Goal: Task Accomplishment & Management: Manage account settings

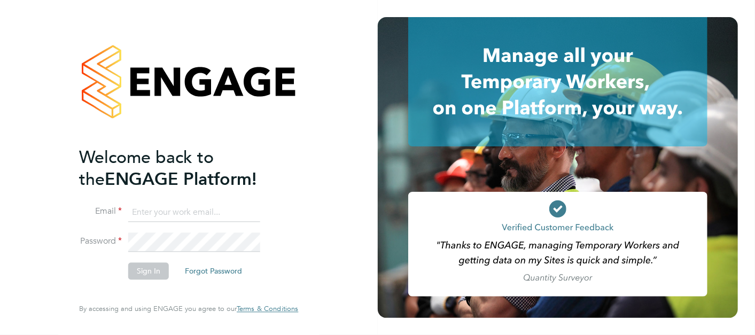
type input "[PERSON_NAME][EMAIL_ADDRESS][DOMAIN_NAME]"
click at [142, 273] on button "Sign In" at bounding box center [148, 270] width 41 height 17
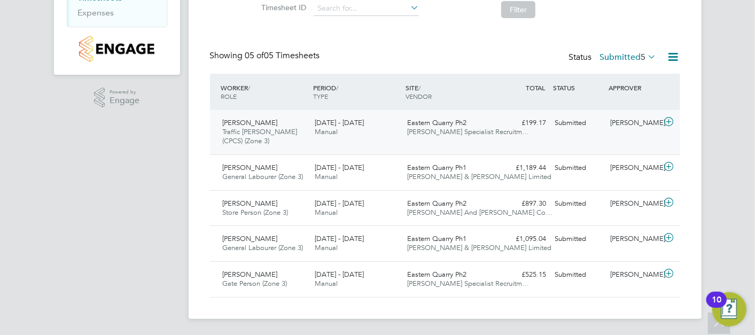
click at [312, 114] on div "15 - 21 Sep 2025 Manual" at bounding box center [357, 127] width 92 height 27
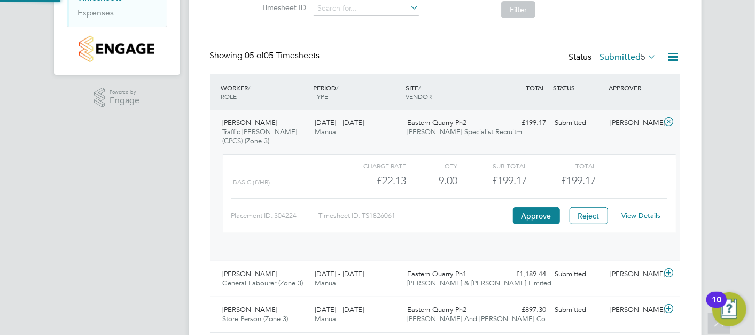
scroll to position [18, 104]
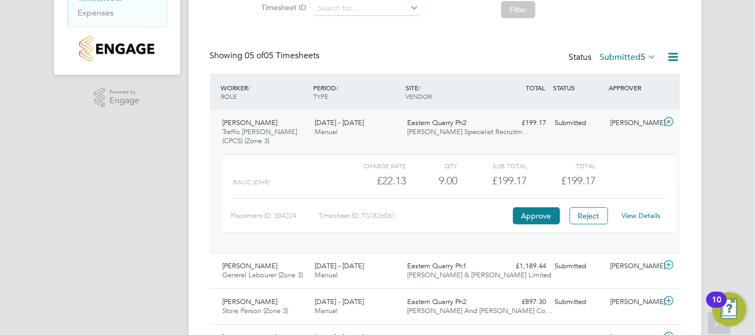
click at [646, 220] on div "View Details" at bounding box center [641, 215] width 52 height 17
click at [649, 214] on link "View Details" at bounding box center [641, 215] width 39 height 9
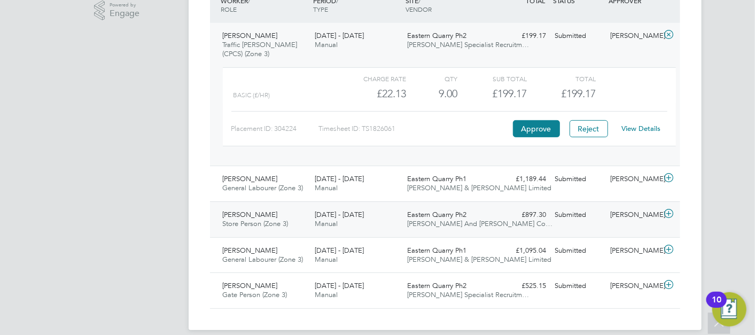
scroll to position [290, 0]
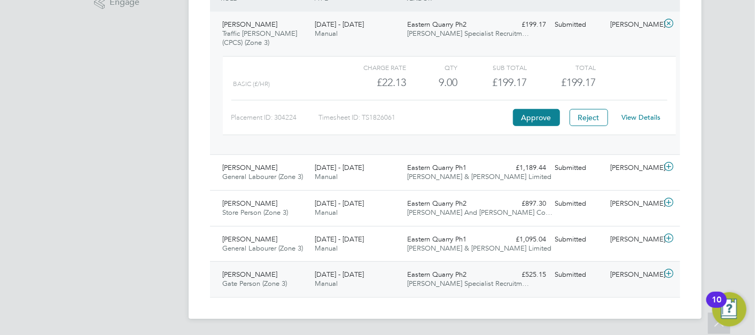
click at [298, 278] on div "George Grosu Gate Person (Zone 3) 15 - 21 Sep 2025" at bounding box center [265, 279] width 92 height 27
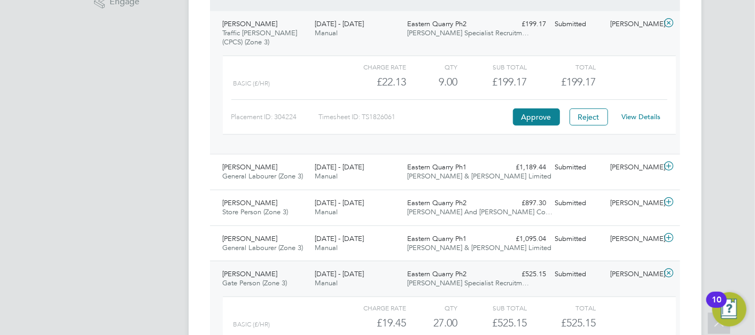
scroll to position [387, 0]
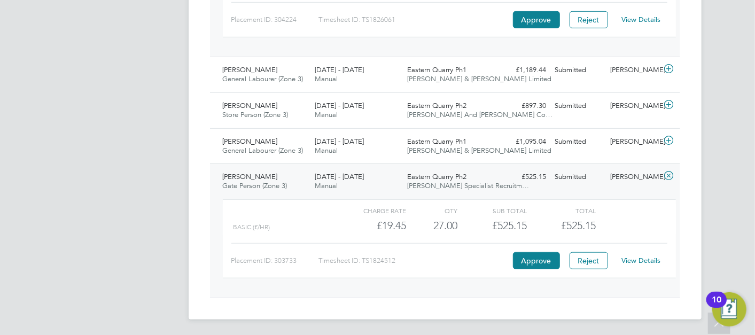
click at [642, 260] on link "View Details" at bounding box center [641, 260] width 39 height 9
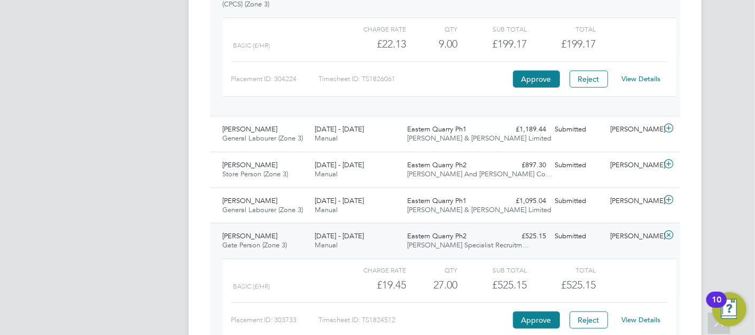
click at [262, 241] on span "Gate Person (Zone 3)" at bounding box center [255, 244] width 65 height 9
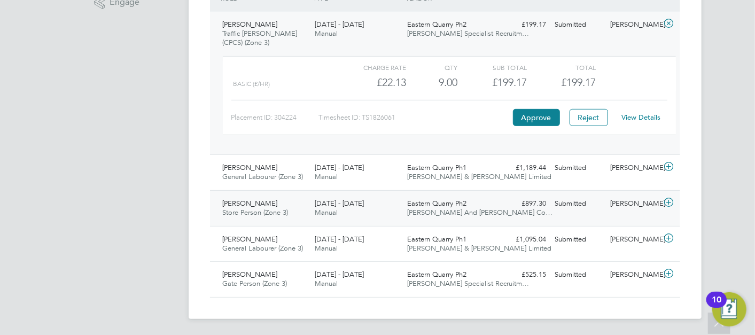
click at [267, 211] on span "Store Person (Zone 3)" at bounding box center [256, 212] width 66 height 9
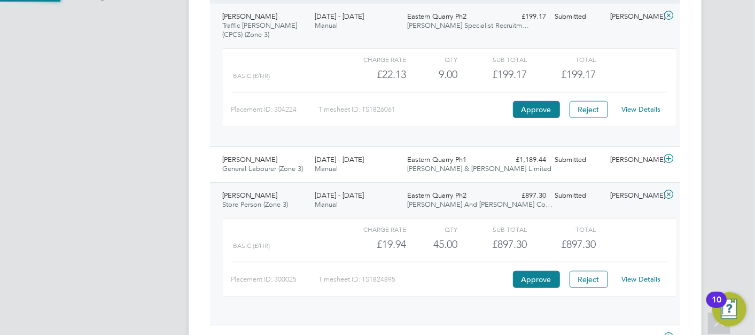
scroll to position [18, 104]
click at [258, 207] on div "Paul Gilbank Store Person (Zone 3) 15 - 21 Sep 2025" at bounding box center [265, 200] width 92 height 27
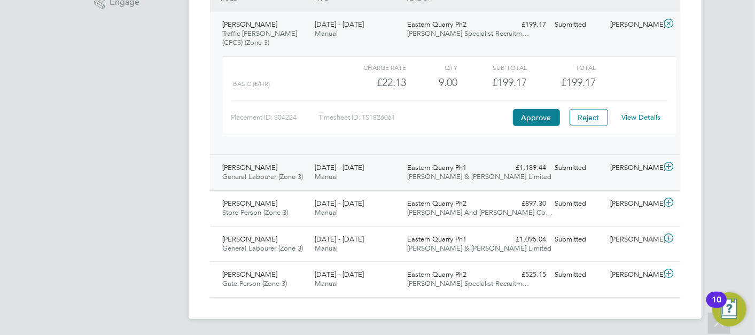
scroll to position [230, 0]
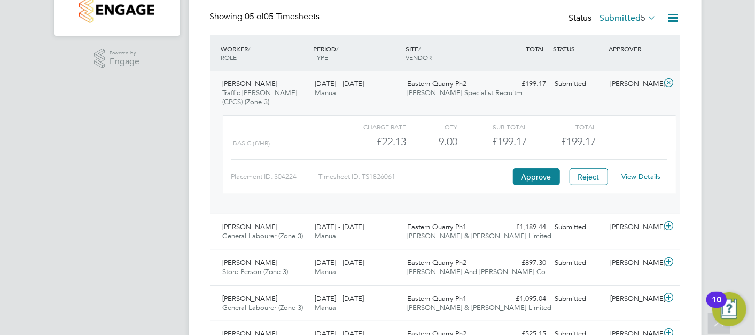
click at [257, 90] on span "Traffic Marshall (CPCS) (Zone 3)" at bounding box center [260, 97] width 75 height 18
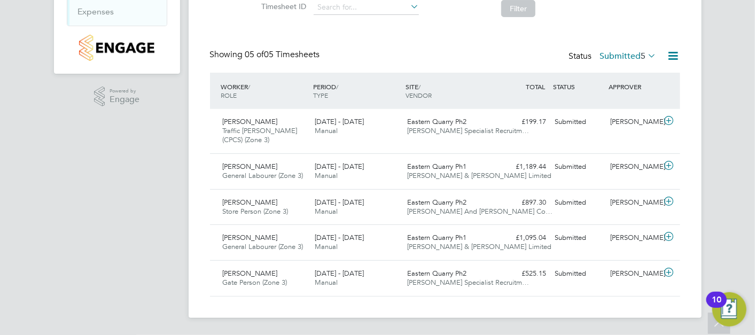
scroll to position [191, 0]
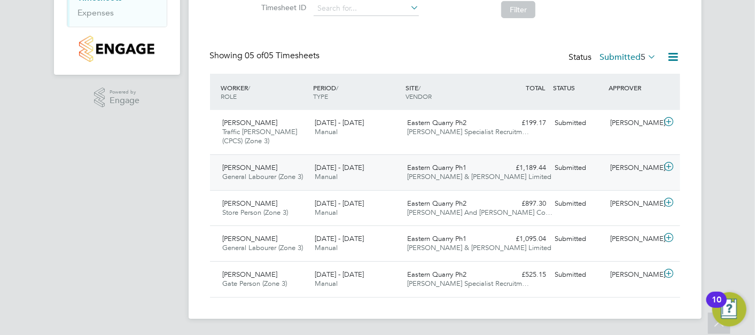
click at [262, 173] on span "General Labourer (Zone 3)" at bounding box center [263, 176] width 81 height 9
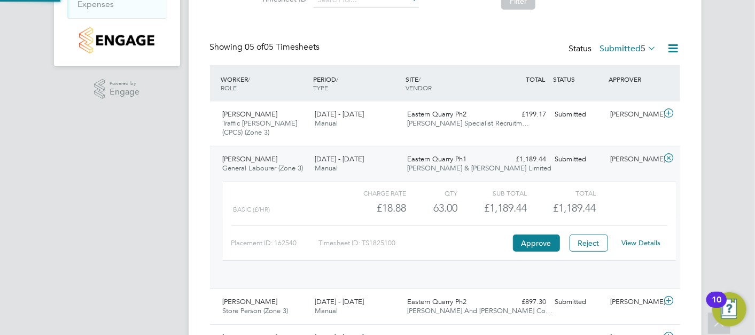
scroll to position [18, 104]
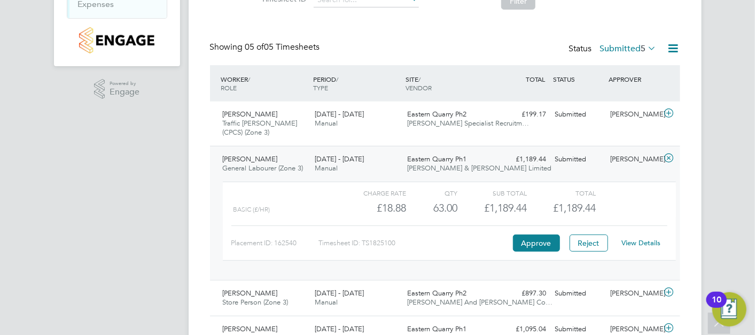
click at [648, 240] on link "View Details" at bounding box center [641, 242] width 39 height 9
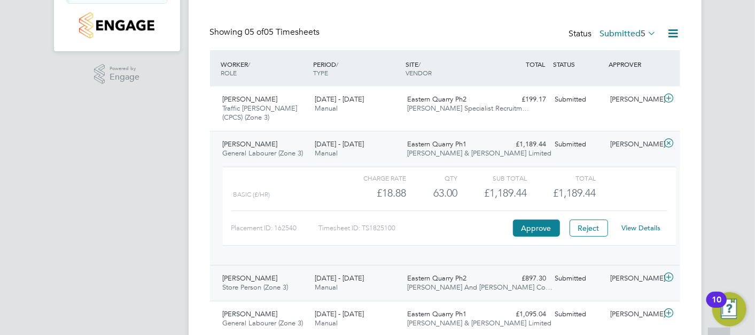
scroll to position [237, 0]
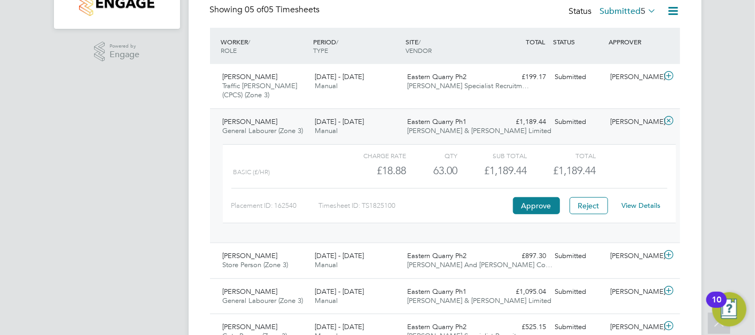
click at [261, 123] on span "Ejiro Erhurhu" at bounding box center [250, 121] width 55 height 9
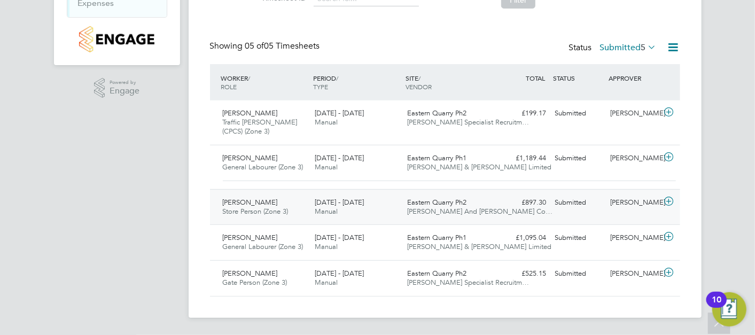
scroll to position [191, 0]
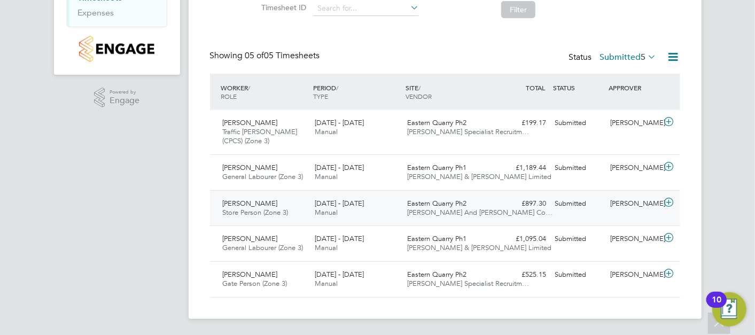
click at [265, 211] on span "Store Person (Zone 3)" at bounding box center [256, 212] width 66 height 9
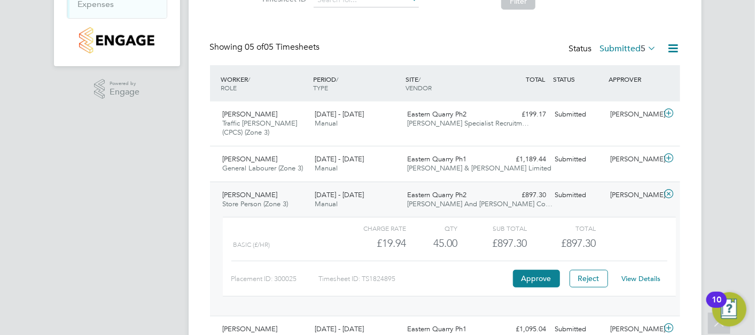
scroll to position [259, 0]
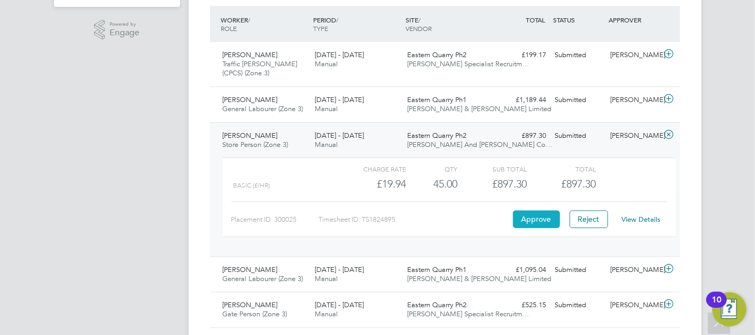
click at [516, 215] on button "Approve" at bounding box center [536, 219] width 47 height 17
click at [271, 276] on span "General Labourer (Zone 3)" at bounding box center [263, 278] width 81 height 9
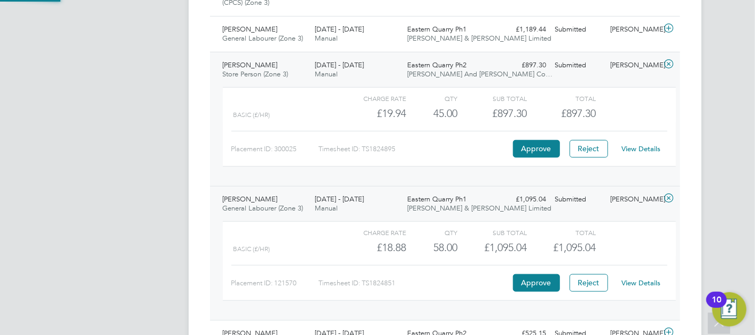
scroll to position [357, 0]
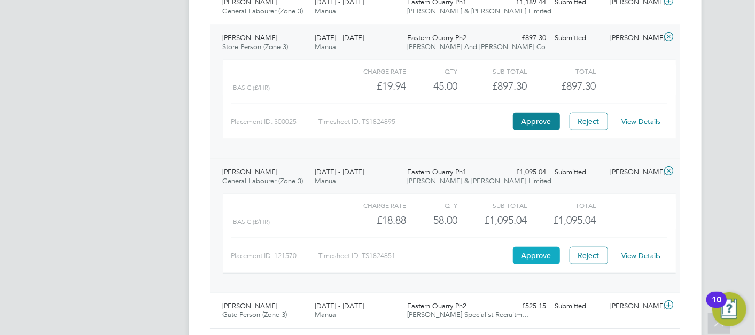
click at [541, 255] on button "Approve" at bounding box center [536, 255] width 47 height 17
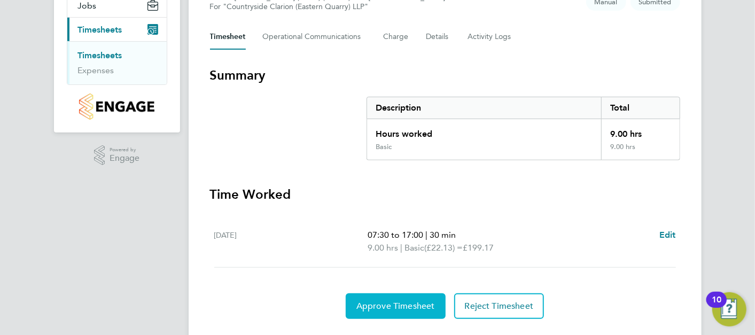
scroll to position [159, 0]
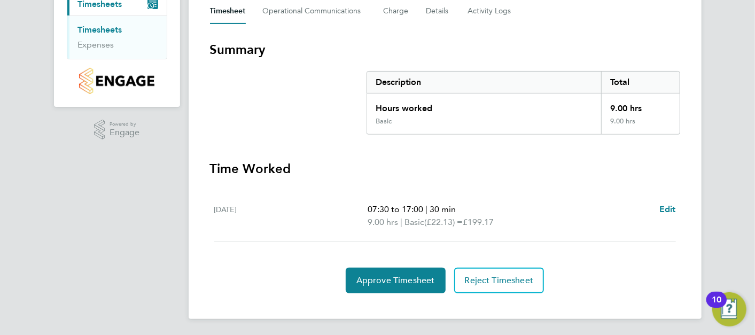
drag, startPoint x: 362, startPoint y: 211, endPoint x: 432, endPoint y: 207, distance: 70.6
click at [432, 207] on div "Thu 18 Sep 07:30 to 17:00 | 30 min 9.00 hrs | Basic (£22.13) = £199.17 Edit" at bounding box center [445, 216] width 462 height 52
drag, startPoint x: 432, startPoint y: 207, endPoint x: 507, endPoint y: 192, distance: 75.9
click at [507, 192] on div "Thu 18 Sep 07:30 to 17:00 | 30 min 9.00 hrs | Basic (£22.13) = £199.17 Edit" at bounding box center [445, 216] width 462 height 52
click at [498, 279] on span "Reject Timesheet" at bounding box center [499, 280] width 69 height 11
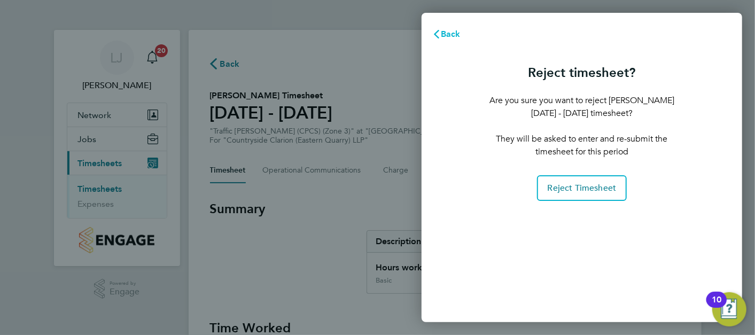
click at [457, 34] on span "Back" at bounding box center [451, 34] width 20 height 10
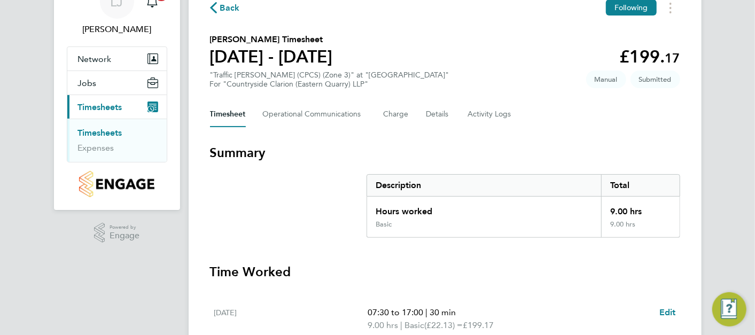
scroll to position [159, 0]
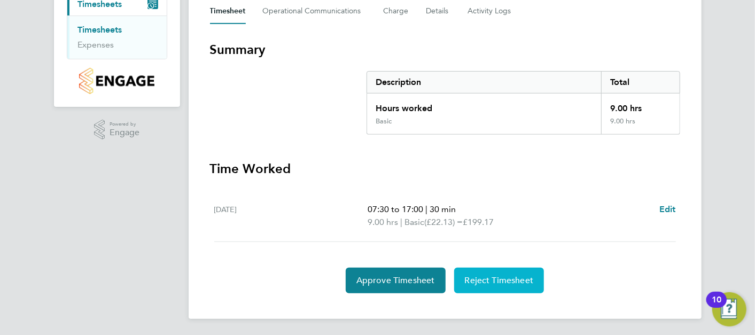
click at [523, 277] on span "Reject Timesheet" at bounding box center [499, 280] width 69 height 11
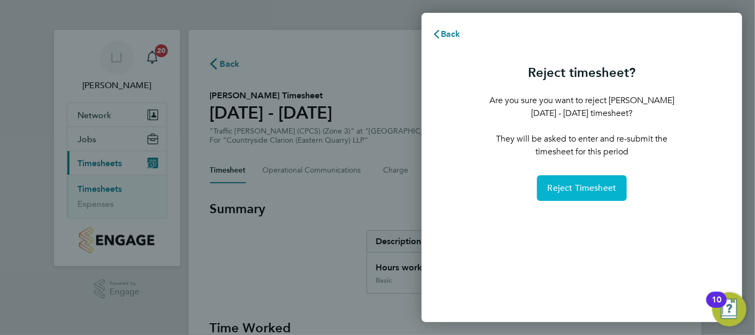
click at [584, 183] on span "Reject Timesheet" at bounding box center [582, 188] width 69 height 11
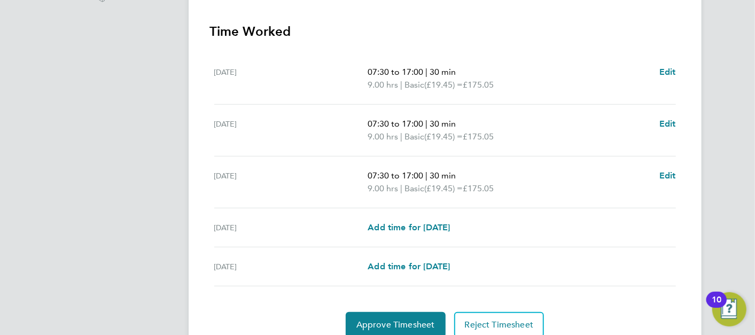
scroll to position [340, 0]
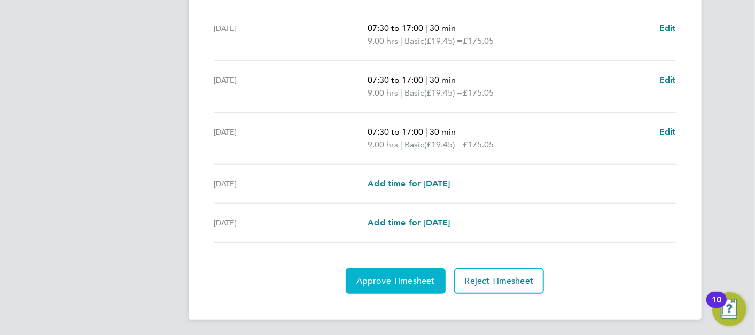
click at [435, 279] on button "Approve Timesheet" at bounding box center [396, 281] width 100 height 26
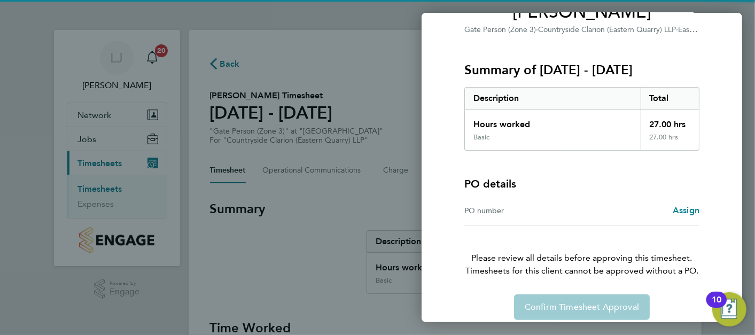
scroll to position [115, 0]
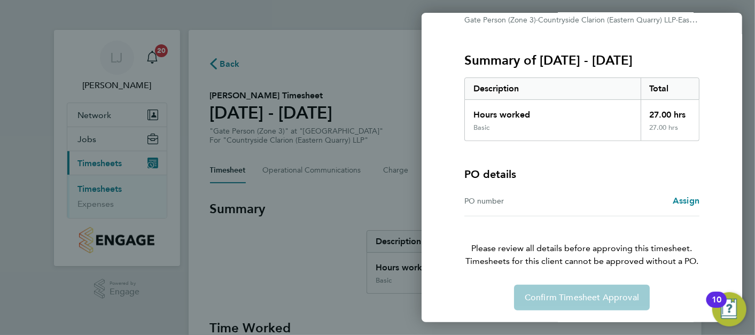
click at [615, 280] on div "Timesheet approval of George Grosu Gate Person (Zone 3) · Countryside Clarion (…" at bounding box center [582, 128] width 261 height 366
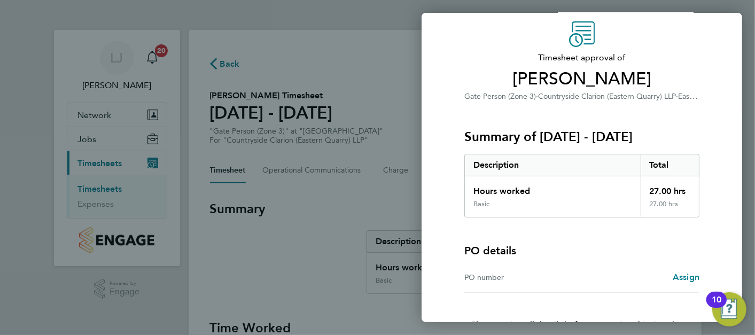
scroll to position [0, 0]
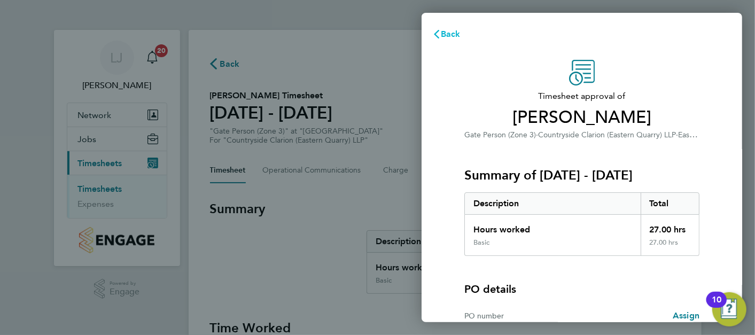
click at [441, 31] on span "Back" at bounding box center [451, 34] width 20 height 10
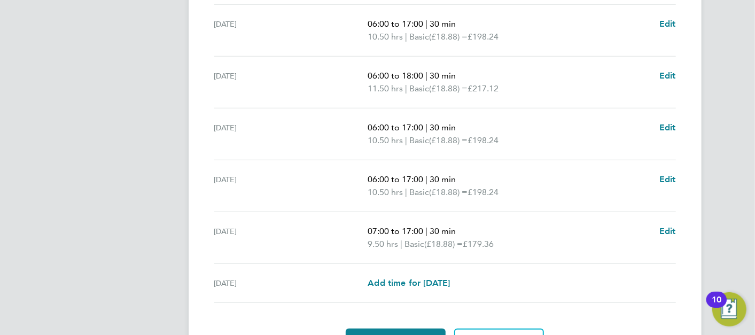
scroll to position [415, 0]
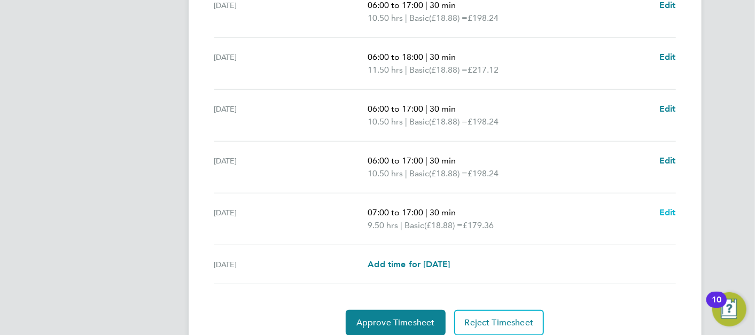
click at [666, 213] on span "Edit" at bounding box center [667, 212] width 17 height 10
select select "30"
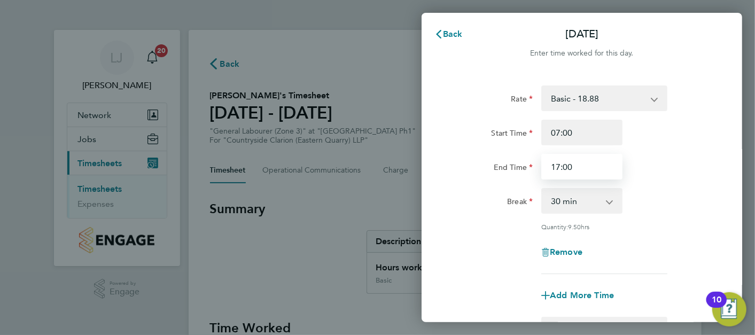
click at [588, 174] on input "17:00" at bounding box center [581, 167] width 81 height 26
type input "13:00"
click at [657, 137] on div "Start Time 07:00" at bounding box center [581, 133] width 269 height 26
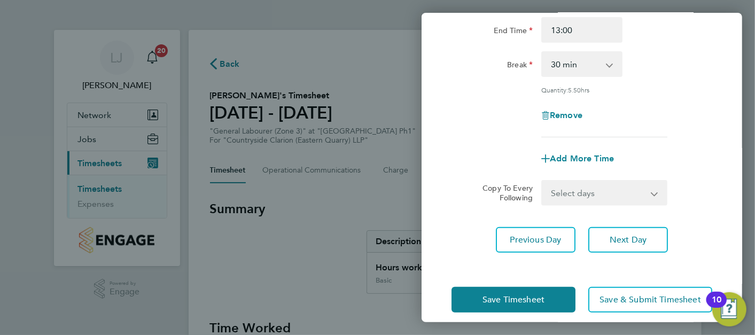
scroll to position [147, 0]
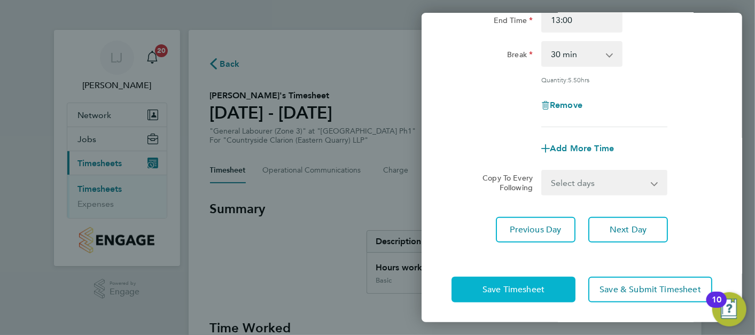
click at [537, 288] on span "Save Timesheet" at bounding box center [514, 289] width 62 height 11
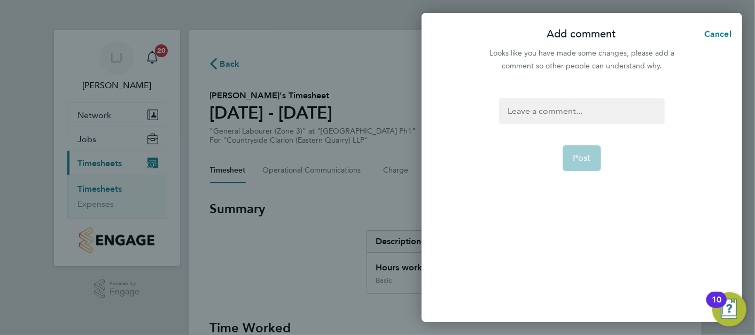
click at [590, 115] on div at bounding box center [581, 111] width 165 height 26
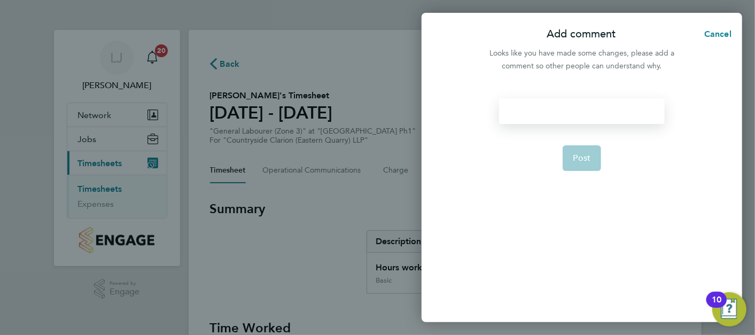
click at [590, 115] on div at bounding box center [581, 111] width 165 height 26
click at [581, 168] on button "Post" at bounding box center [582, 158] width 39 height 26
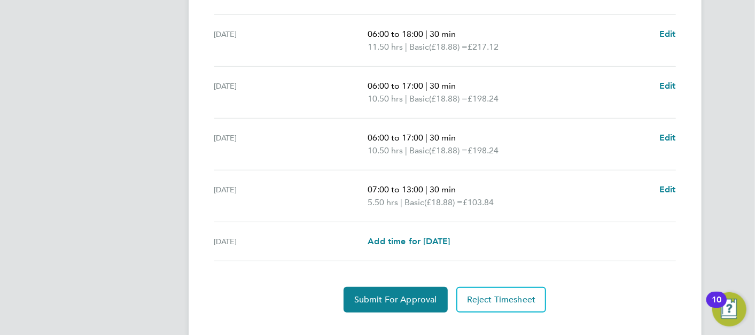
scroll to position [456, 0]
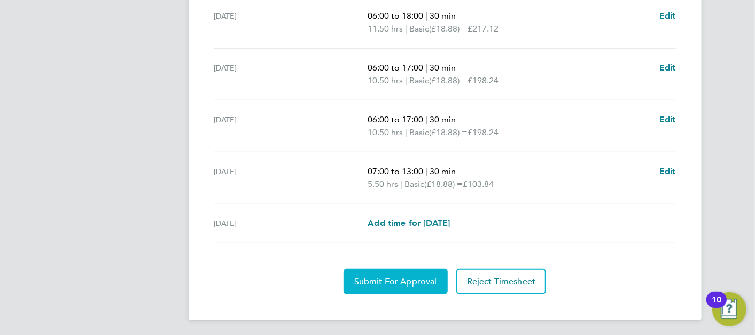
click at [425, 281] on span "Submit For Approval" at bounding box center [395, 281] width 83 height 11
click at [363, 281] on span "Approve Timesheet" at bounding box center [395, 281] width 79 height 11
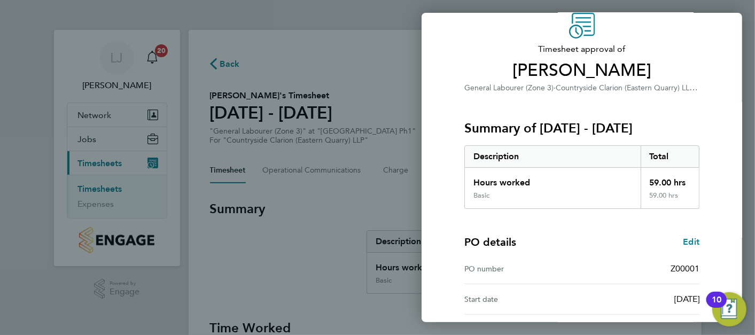
scroll to position [145, 0]
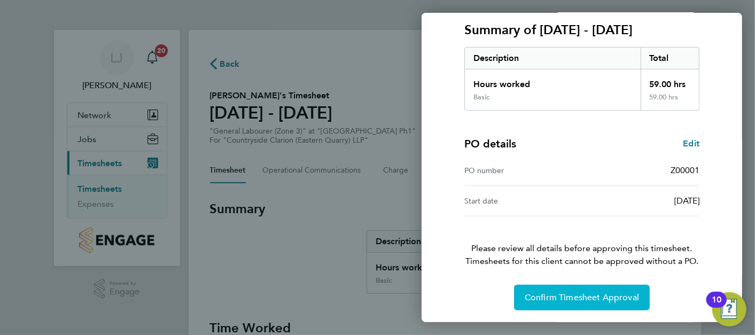
click at [562, 296] on span "Confirm Timesheet Approval" at bounding box center [582, 297] width 114 height 11
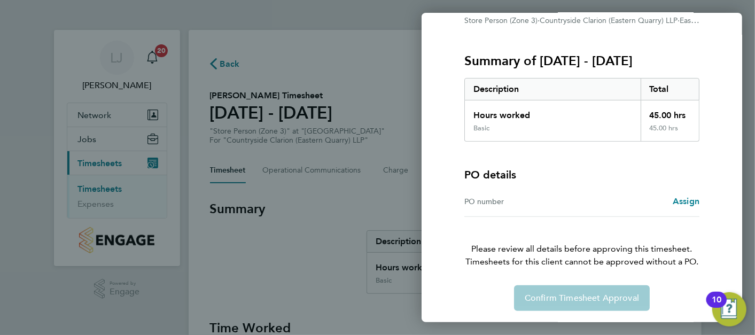
scroll to position [115, 0]
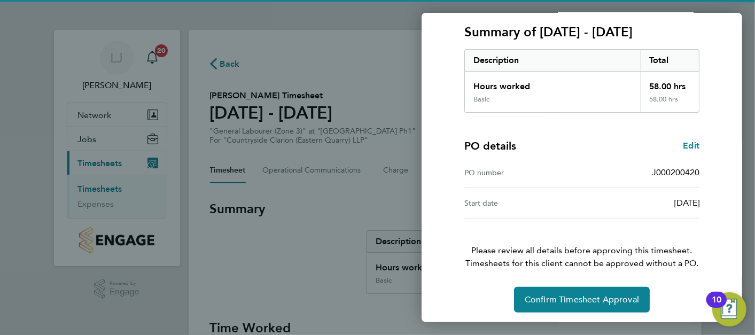
scroll to position [145, 0]
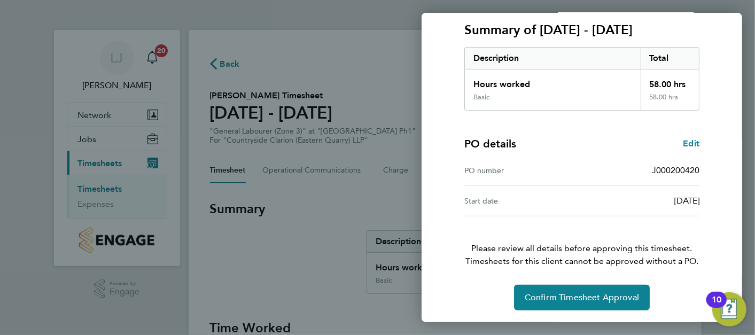
click at [323, 220] on div "Back Timesheet approval of [PERSON_NAME] General Labourer (Zone 3) · Countrysid…" at bounding box center [377, 167] width 755 height 335
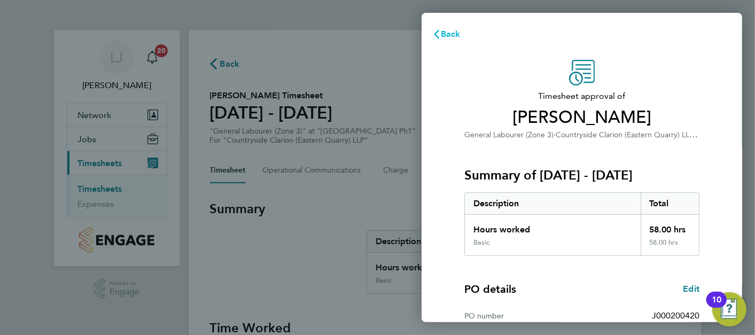
click at [452, 32] on span "Back" at bounding box center [451, 34] width 20 height 10
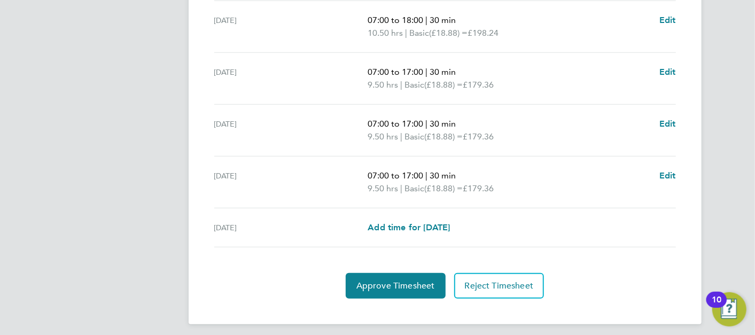
scroll to position [456, 0]
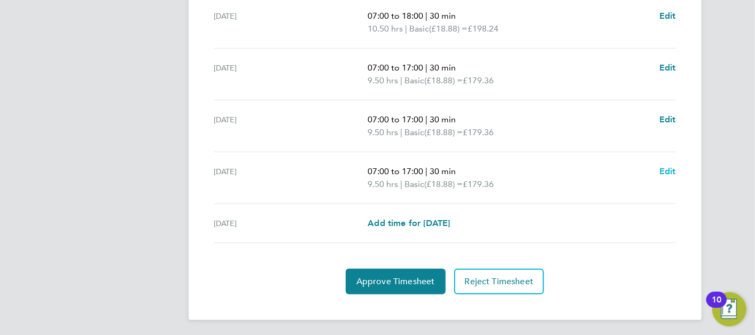
click at [666, 169] on span "Edit" at bounding box center [667, 171] width 17 height 10
select select "30"
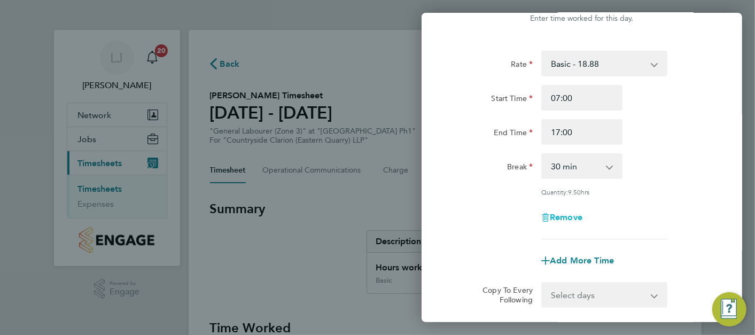
scroll to position [59, 0]
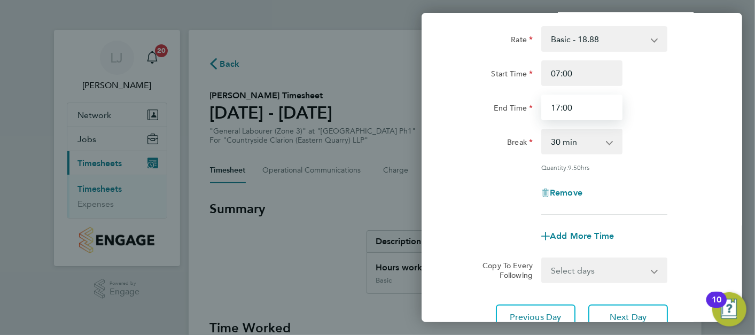
click at [590, 107] on input "17:00" at bounding box center [581, 108] width 81 height 26
type input "13:00"
click at [712, 145] on div "Break 0 min 15 min 30 min 45 min 60 min 75 min 90 min" at bounding box center [581, 142] width 269 height 26
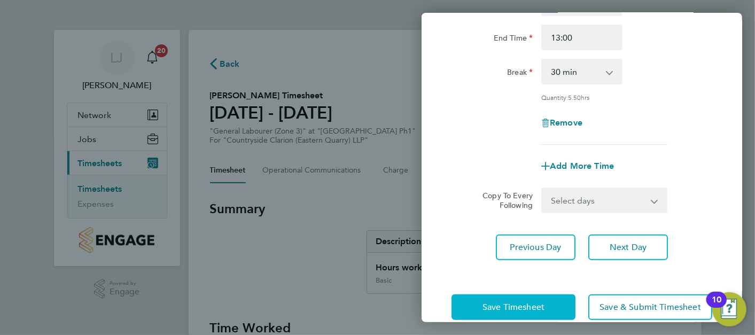
scroll to position [147, 0]
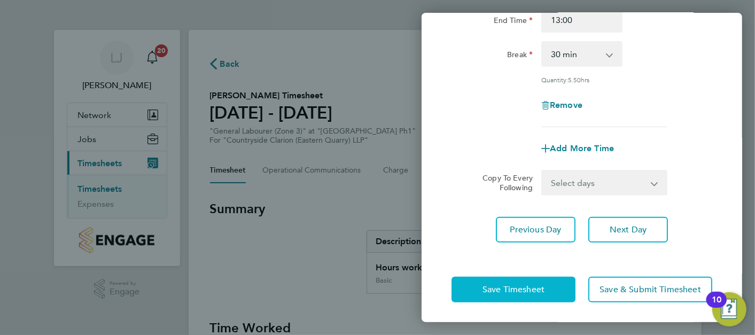
click at [543, 284] on span "Save Timesheet" at bounding box center [514, 289] width 62 height 11
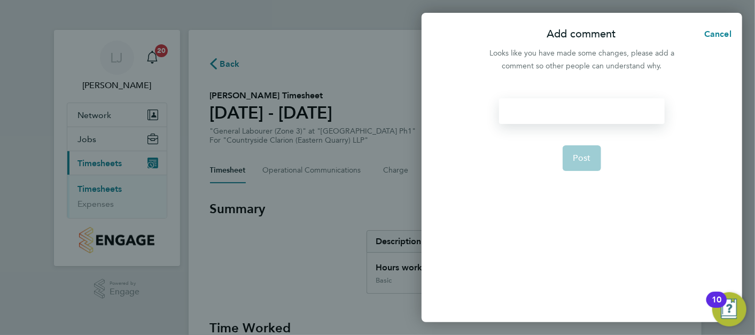
click at [547, 114] on div at bounding box center [581, 111] width 165 height 26
click at [581, 153] on span "Post" at bounding box center [582, 158] width 18 height 11
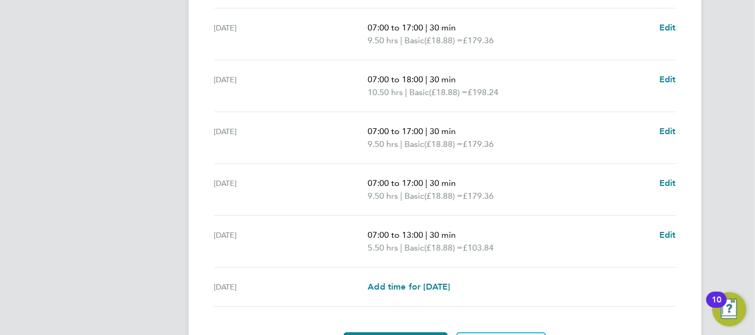
scroll to position [456, 0]
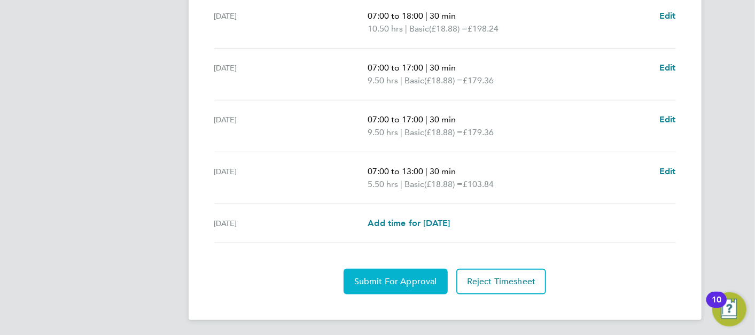
click at [387, 271] on button "Submit For Approval" at bounding box center [396, 282] width 104 height 26
click at [400, 273] on button "Approve Timesheet" at bounding box center [396, 282] width 100 height 26
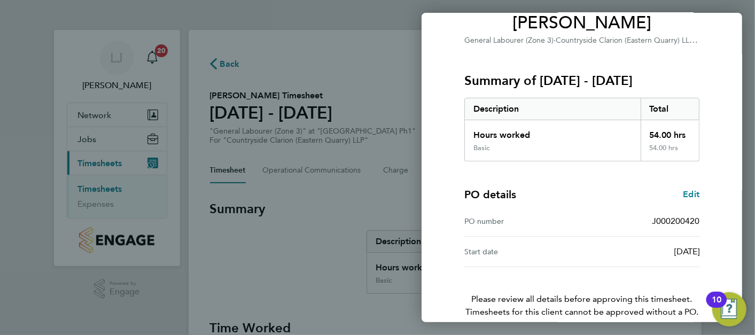
scroll to position [145, 0]
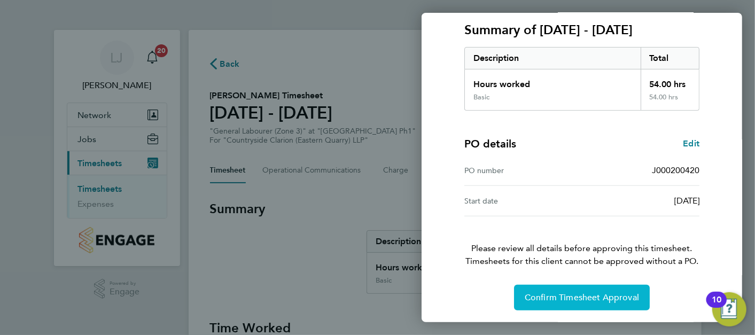
click at [614, 292] on span "Confirm Timesheet Approval" at bounding box center [582, 297] width 114 height 11
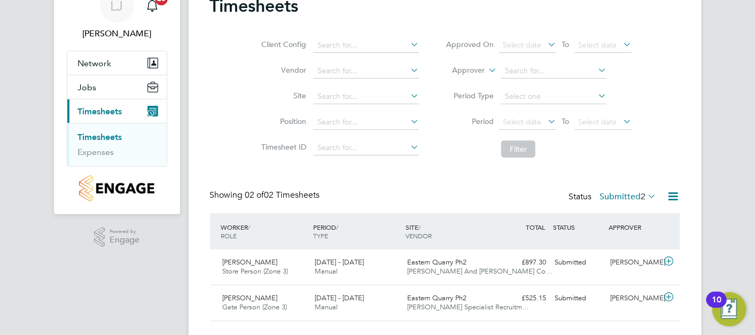
scroll to position [75, 0]
